Goal: Navigation & Orientation: Find specific page/section

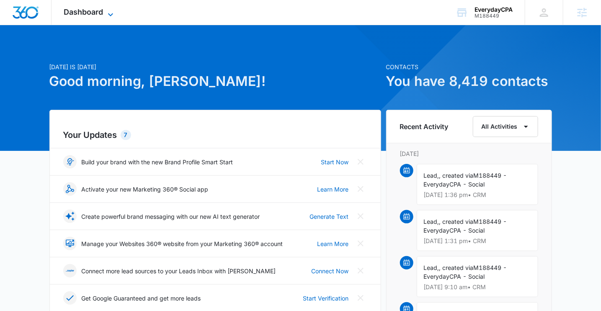
click at [77, 13] on span "Dashboard" at bounding box center [83, 12] width 39 height 9
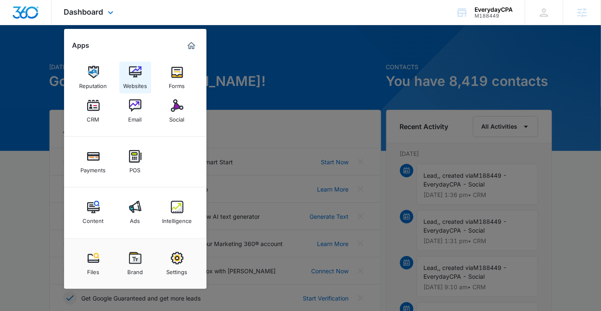
click at [130, 71] on img at bounding box center [135, 72] width 13 height 13
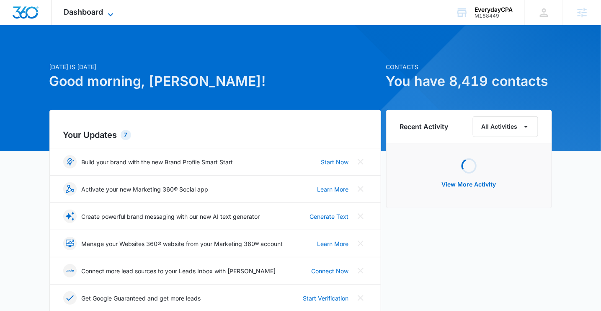
click at [87, 15] on span "Dashboard" at bounding box center [83, 12] width 39 height 9
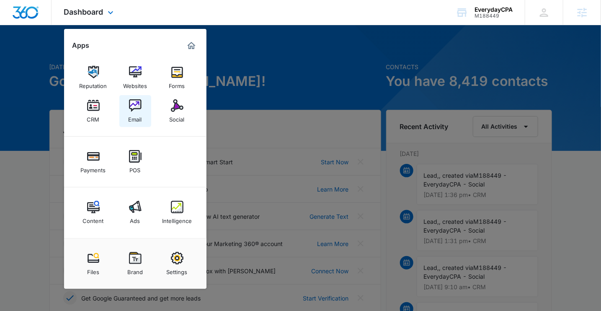
click at [132, 107] on img at bounding box center [135, 105] width 13 height 13
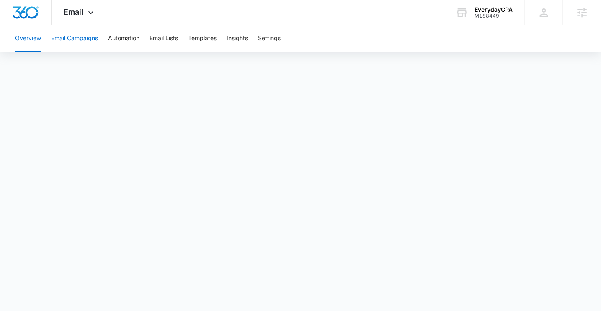
click at [75, 34] on button "Email Campaigns" at bounding box center [74, 38] width 47 height 27
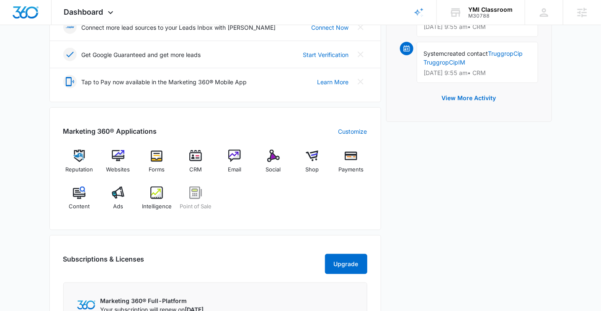
scroll to position [246, 0]
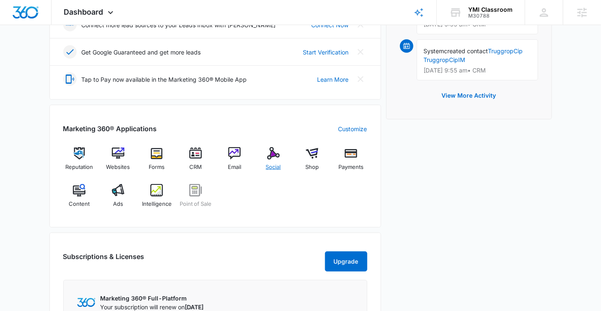
click at [275, 155] on img at bounding box center [273, 153] width 13 height 13
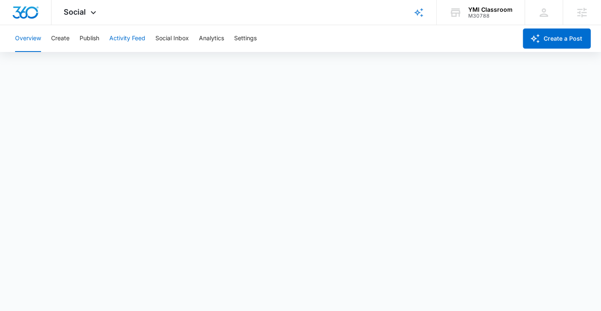
click at [120, 46] on button "Activity Feed" at bounding box center [127, 38] width 36 height 27
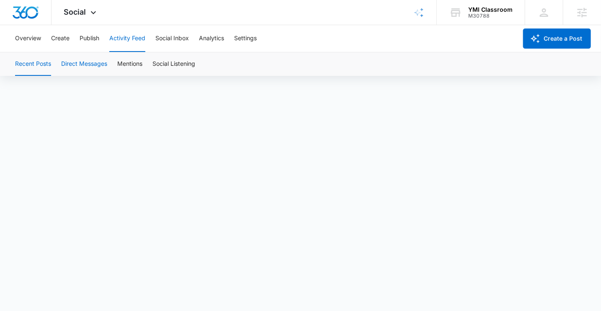
click at [79, 61] on button "Direct Messages" at bounding box center [84, 63] width 46 height 23
click at [139, 67] on button "Mentions" at bounding box center [129, 63] width 25 height 23
click at [244, 38] on button "Settings" at bounding box center [245, 38] width 23 height 27
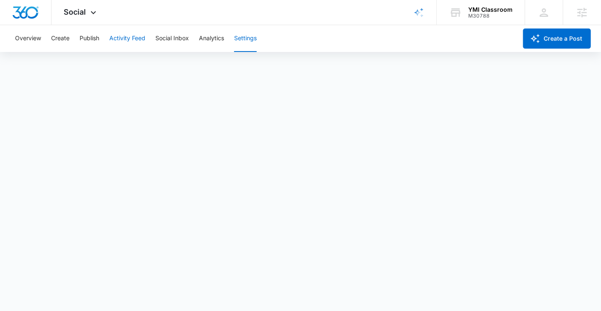
click at [135, 37] on button "Activity Feed" at bounding box center [127, 38] width 36 height 27
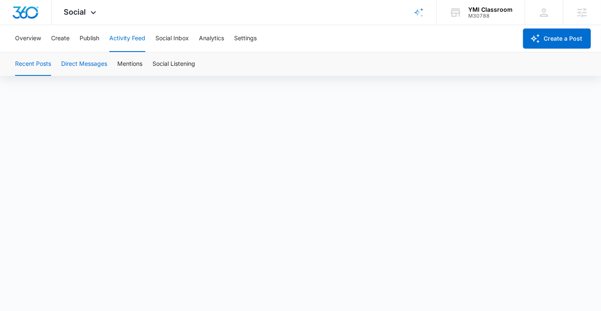
click at [80, 62] on button "Direct Messages" at bounding box center [84, 63] width 46 height 23
click at [126, 59] on button "Mentions" at bounding box center [129, 63] width 25 height 23
click at [185, 65] on button "Social Listening" at bounding box center [173, 63] width 43 height 23
click at [26, 37] on button "Overview" at bounding box center [28, 38] width 26 height 27
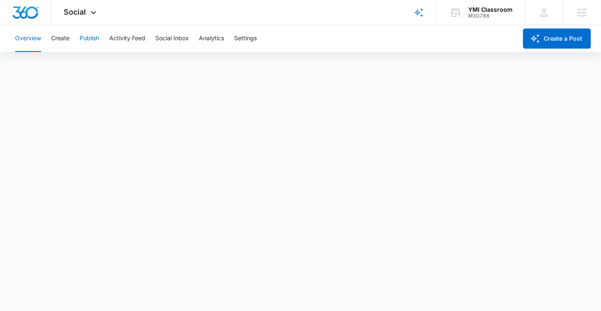
scroll to position [2, 0]
click at [62, 40] on button "Create" at bounding box center [60, 38] width 18 height 27
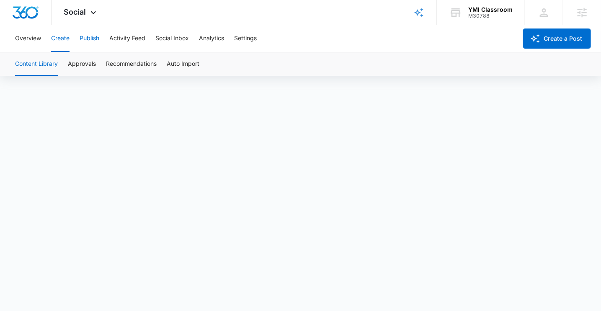
click at [93, 36] on button "Publish" at bounding box center [90, 38] width 20 height 27
click at [67, 65] on button "Schedules" at bounding box center [64, 63] width 28 height 23
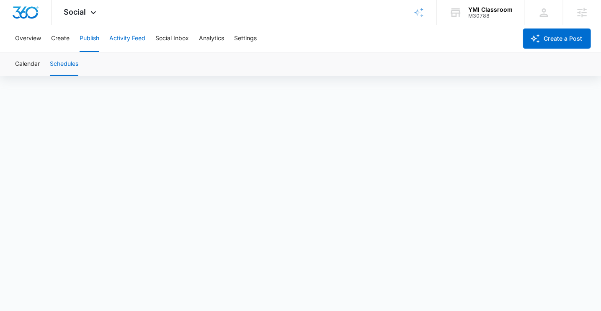
click at [122, 36] on button "Activity Feed" at bounding box center [127, 38] width 36 height 27
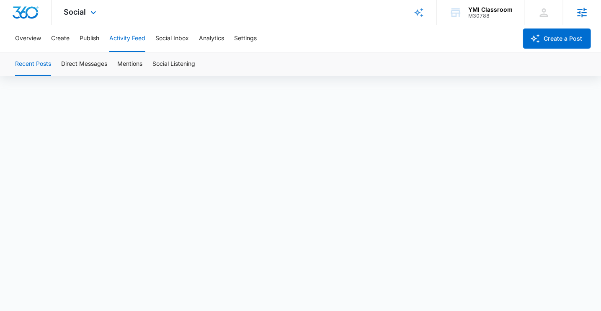
click at [587, 13] on icon at bounding box center [582, 12] width 13 height 13
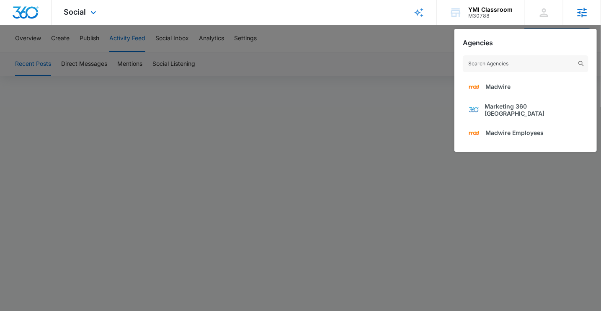
click at [587, 13] on icon at bounding box center [582, 12] width 13 height 13
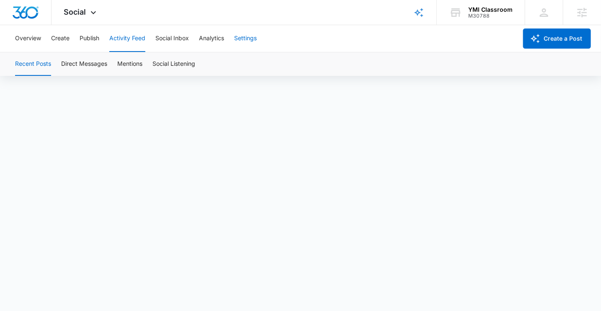
click at [247, 40] on button "Settings" at bounding box center [245, 38] width 23 height 27
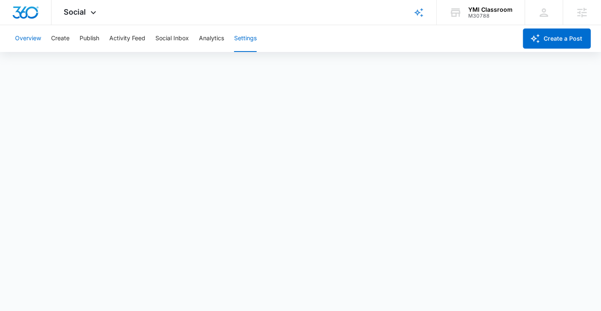
click at [33, 33] on button "Overview" at bounding box center [28, 38] width 26 height 27
click at [211, 36] on button "Analytics" at bounding box center [211, 38] width 25 height 27
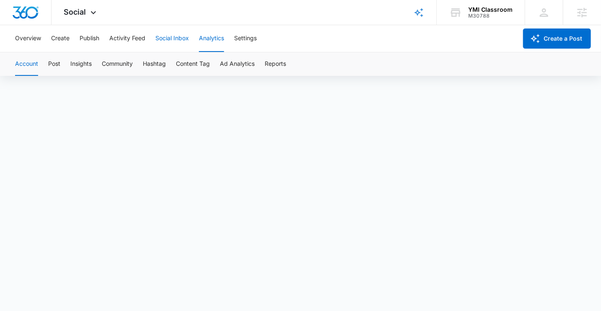
click at [174, 40] on button "Social Inbox" at bounding box center [171, 38] width 33 height 27
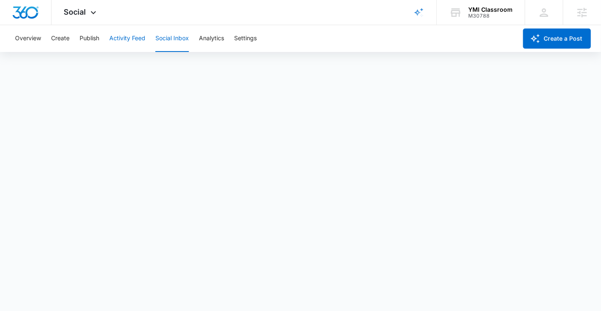
click at [125, 40] on button "Activity Feed" at bounding box center [127, 38] width 36 height 27
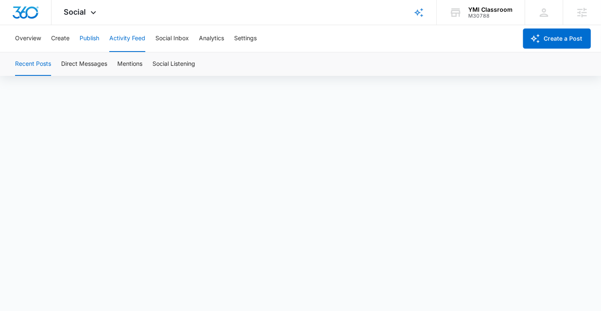
click at [87, 37] on button "Publish" at bounding box center [90, 38] width 20 height 27
click at [63, 42] on button "Create" at bounding box center [60, 38] width 18 height 27
click at [36, 39] on button "Overview" at bounding box center [28, 38] width 26 height 27
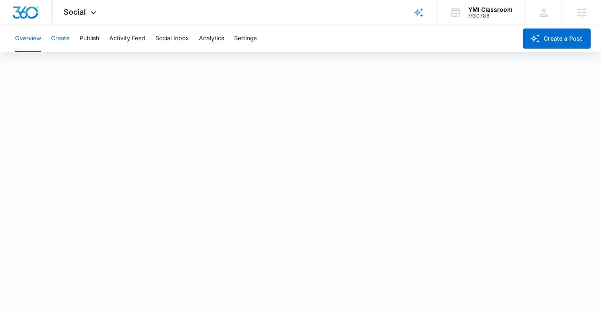
click at [65, 37] on button "Create" at bounding box center [60, 38] width 18 height 27
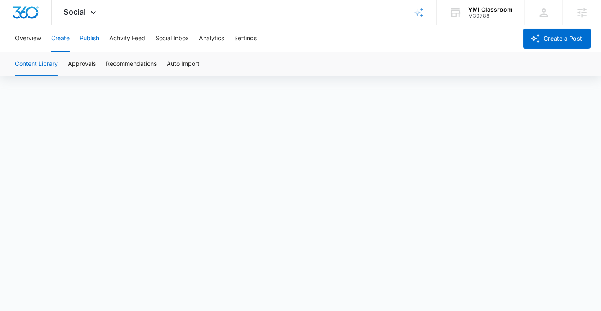
click at [96, 37] on button "Publish" at bounding box center [90, 38] width 20 height 27
click at [135, 35] on button "Activity Feed" at bounding box center [127, 38] width 36 height 27
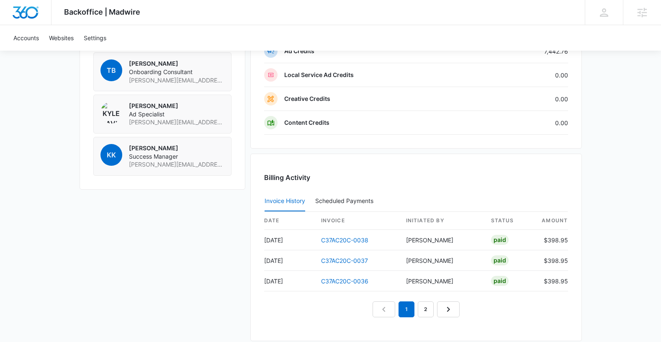
scroll to position [756, 0]
